Goal: Task Accomplishment & Management: Manage account settings

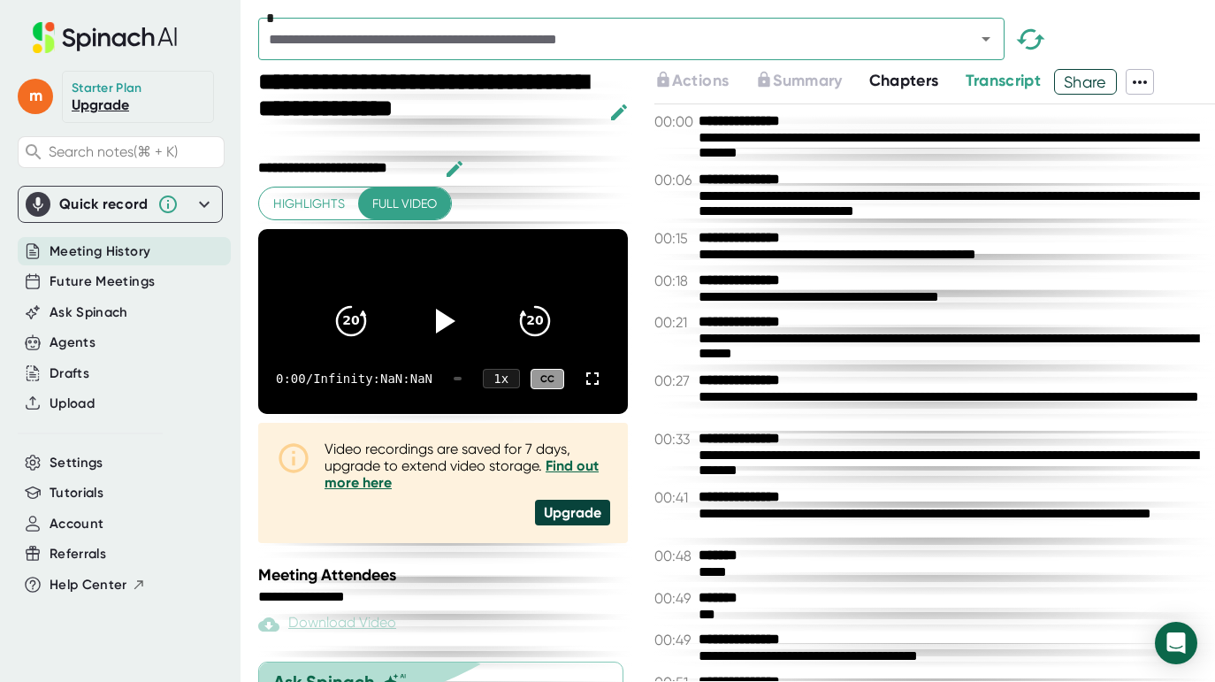
scroll to position [711, 0]
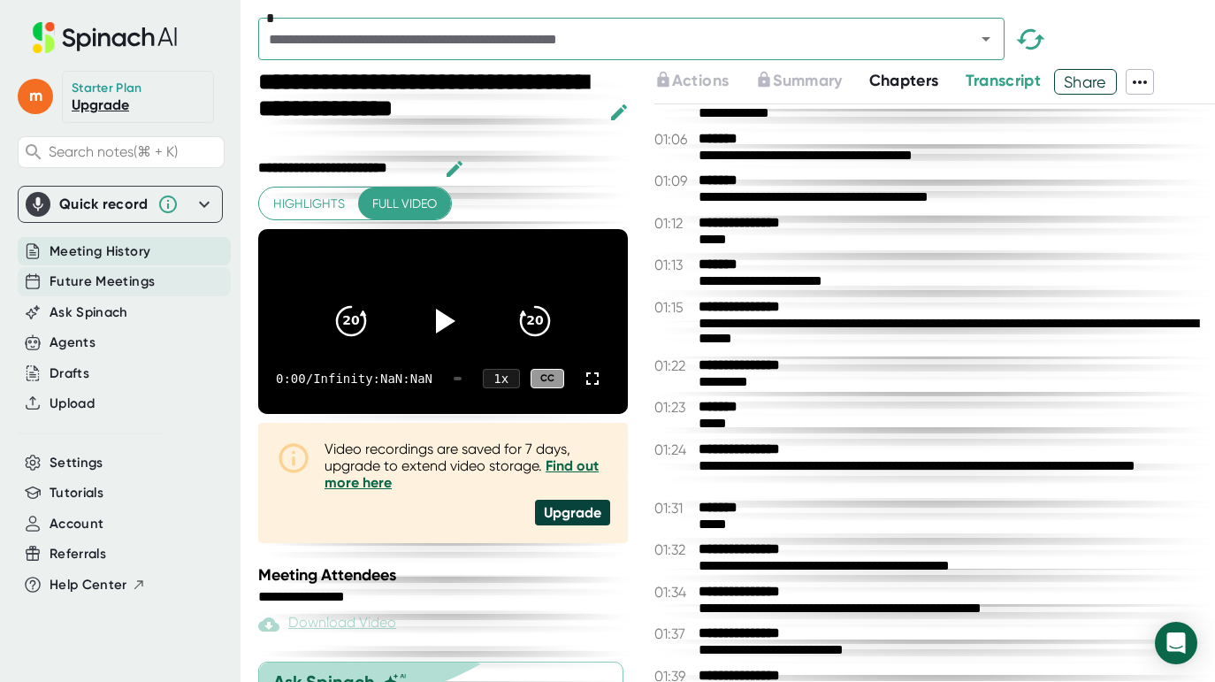
click at [92, 281] on span "Future Meetings" at bounding box center [102, 282] width 105 height 20
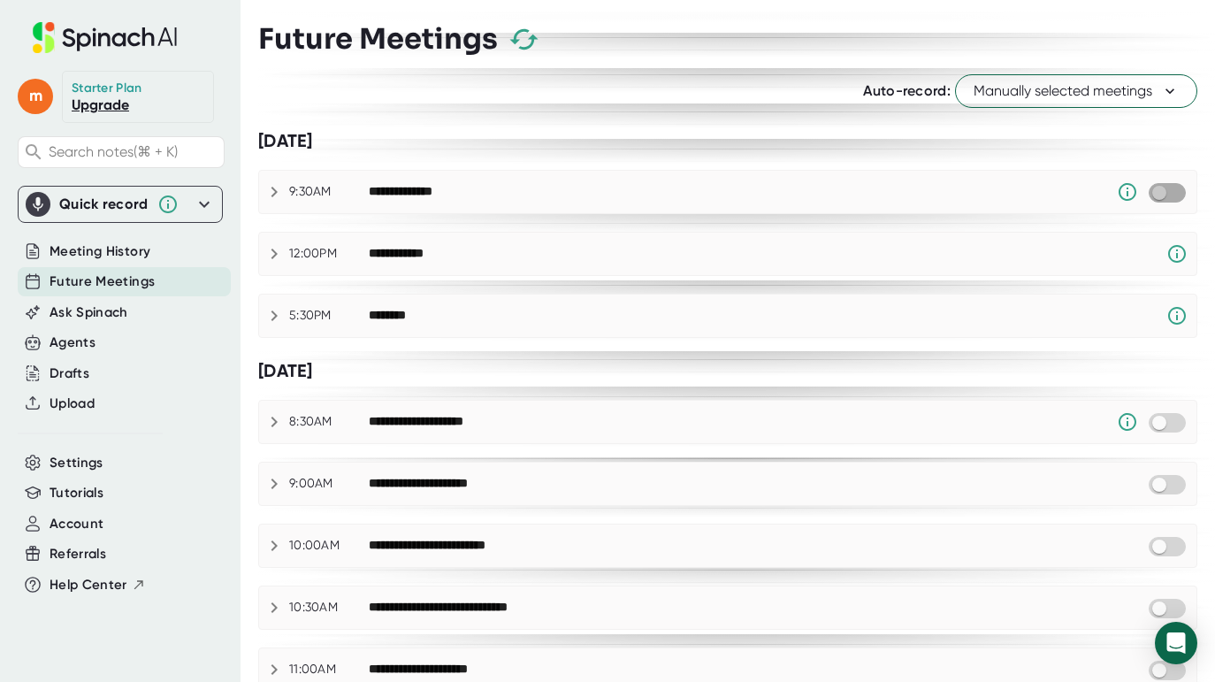
click at [1153, 195] on input "checkbox" at bounding box center [1159, 193] width 50 height 16
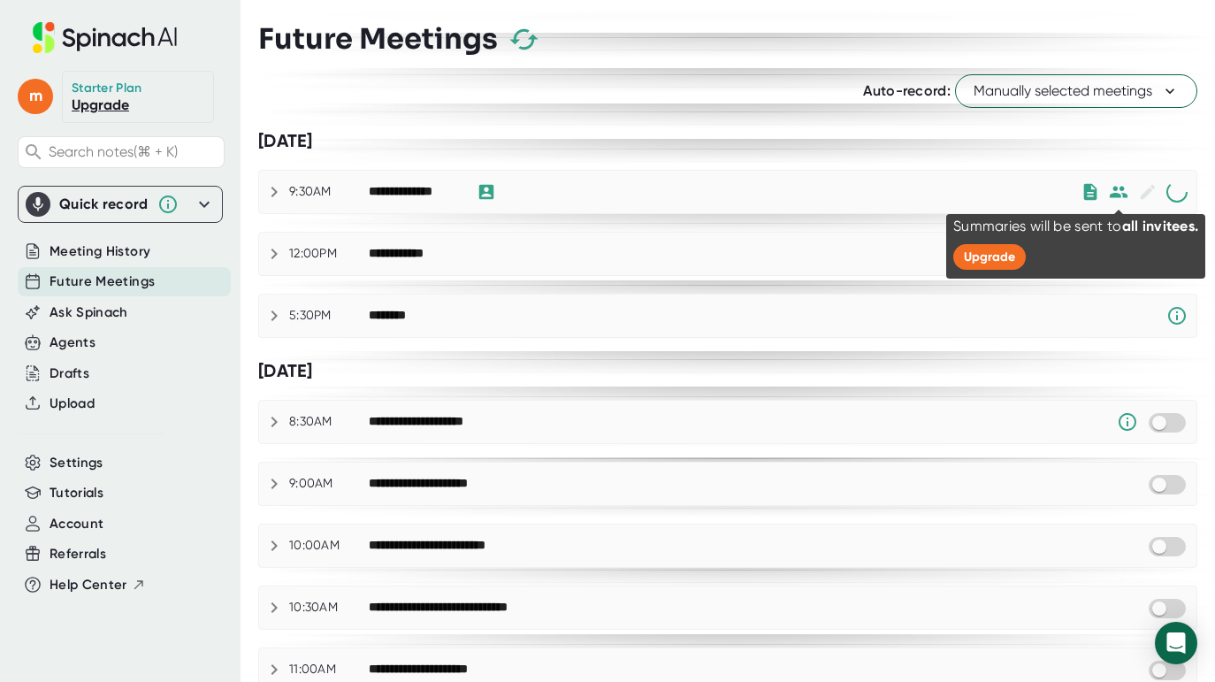
click at [1117, 196] on icon at bounding box center [1119, 191] width 19 height 11
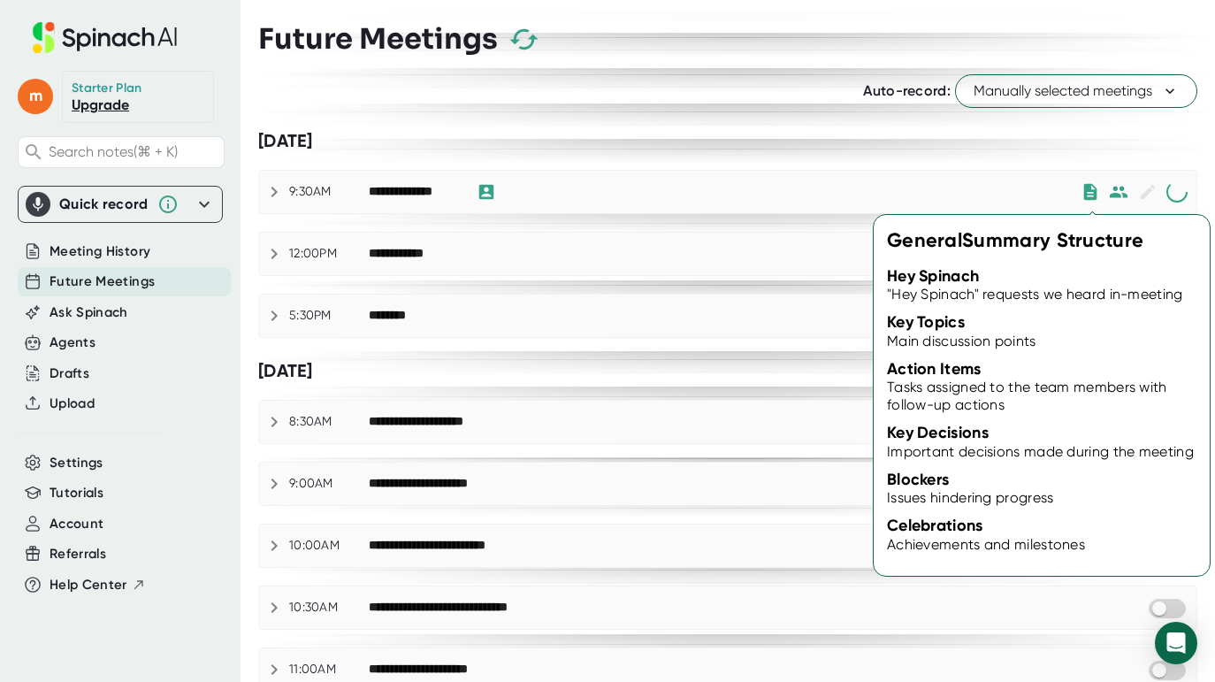
click at [1109, 193] on icon at bounding box center [1118, 191] width 19 height 19
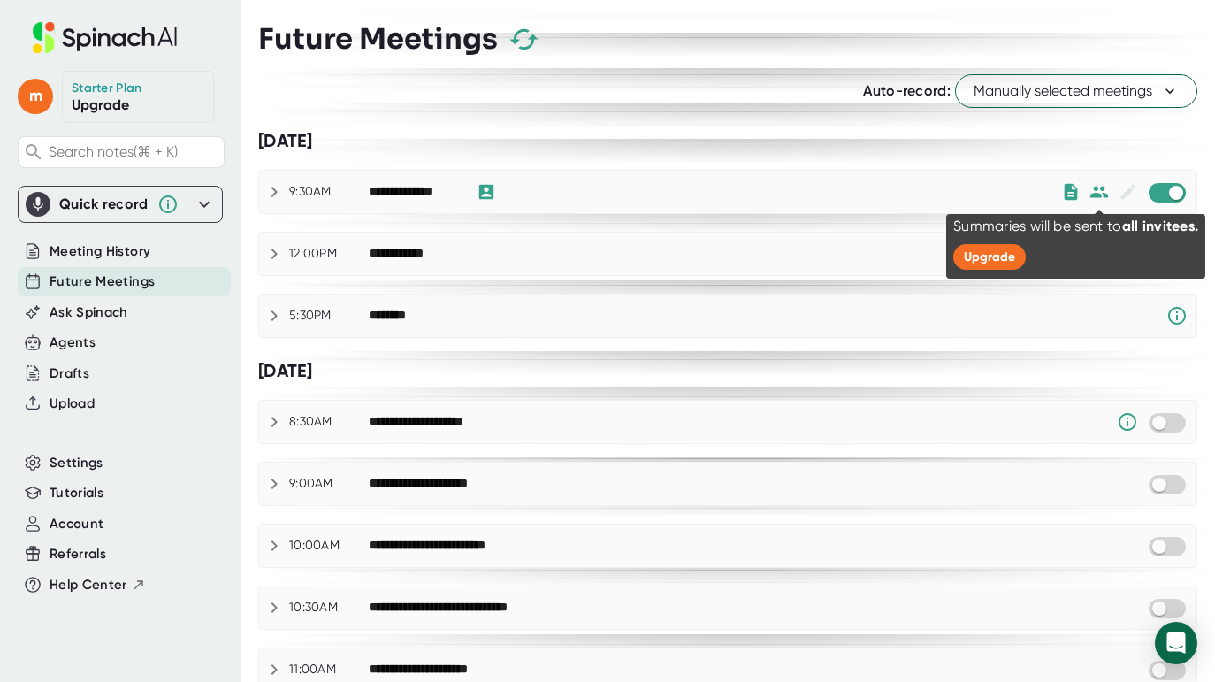
click at [1102, 195] on icon at bounding box center [1099, 191] width 19 height 19
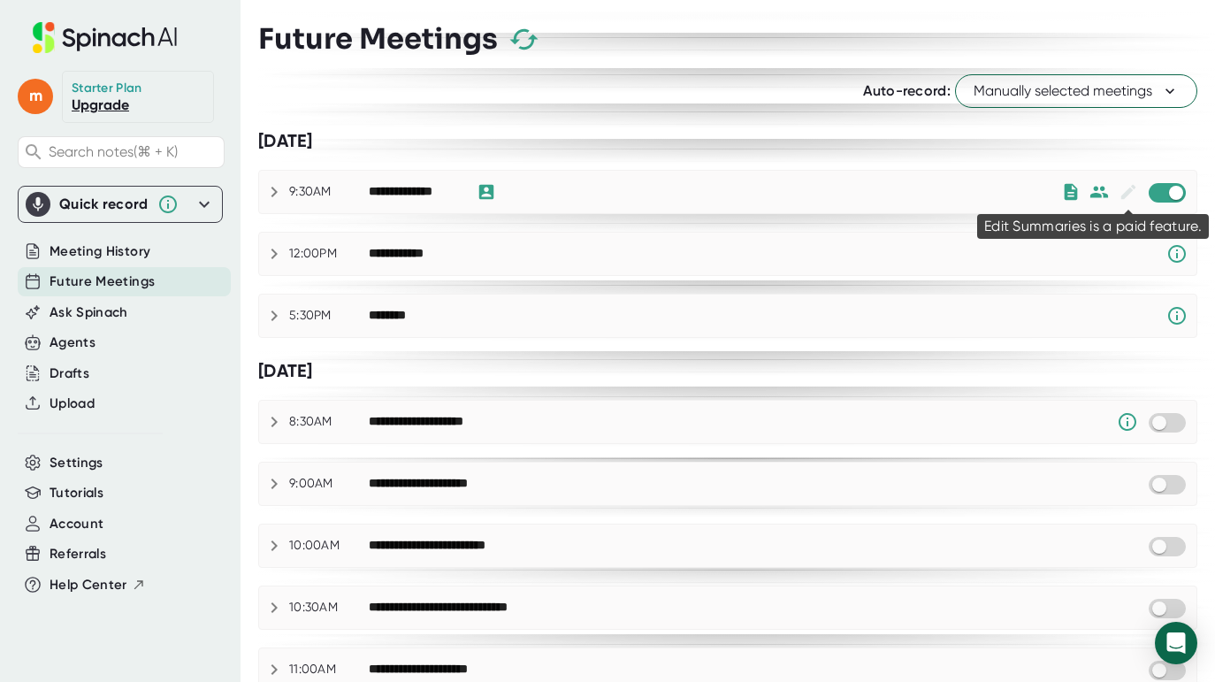
click at [1129, 194] on icon at bounding box center [1128, 192] width 15 height 15
click at [1127, 189] on icon at bounding box center [1128, 191] width 19 height 19
click at [817, 154] on div "[DATE]" at bounding box center [727, 141] width 939 height 31
